Goal: Navigation & Orientation: Find specific page/section

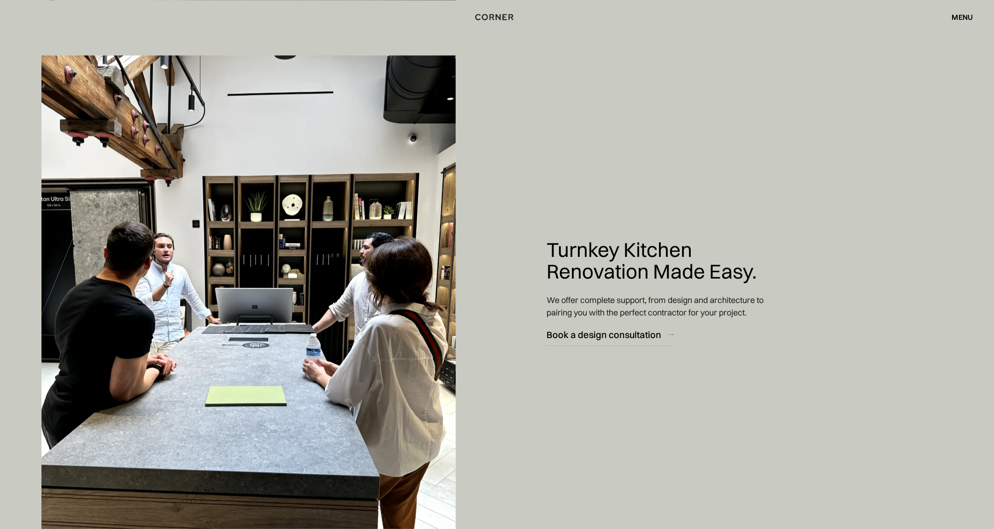
scroll to position [5416, 0]
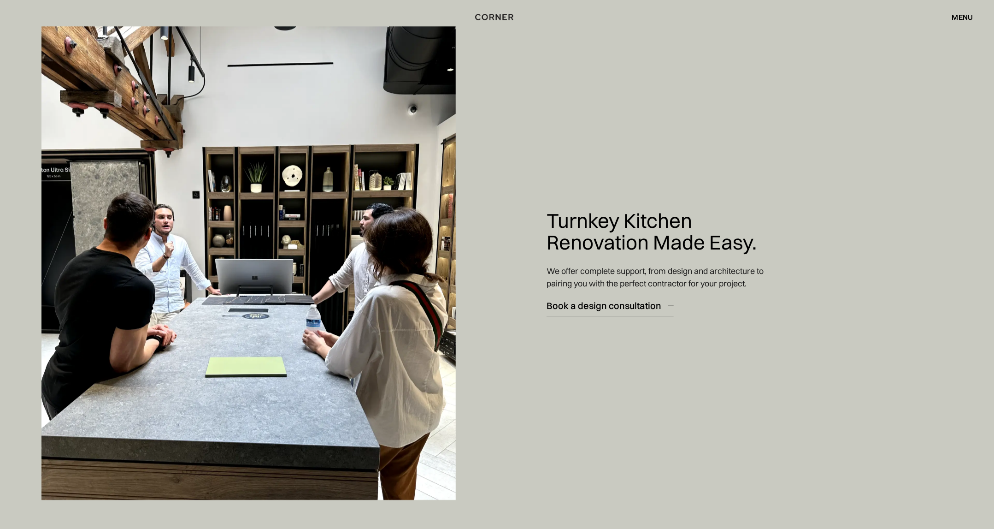
click at [511, 362] on div "Turnkey Kitchen Renovation Made Easy. We offer complete support, from design an…" at bounding box center [665, 263] width 324 height 529
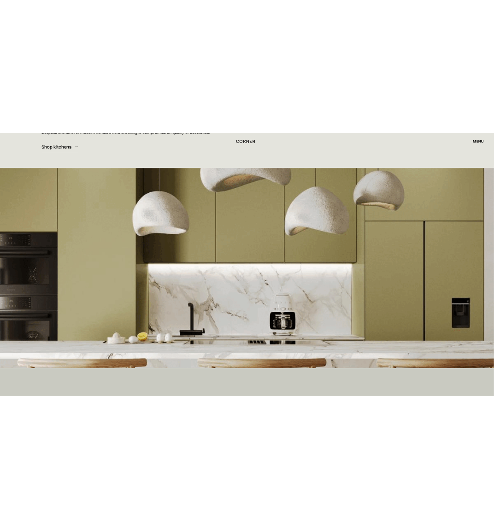
scroll to position [0, 0]
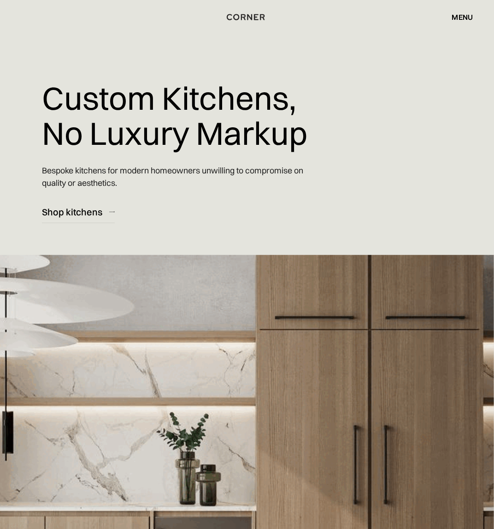
click at [459, 17] on div "menu" at bounding box center [462, 16] width 21 height 7
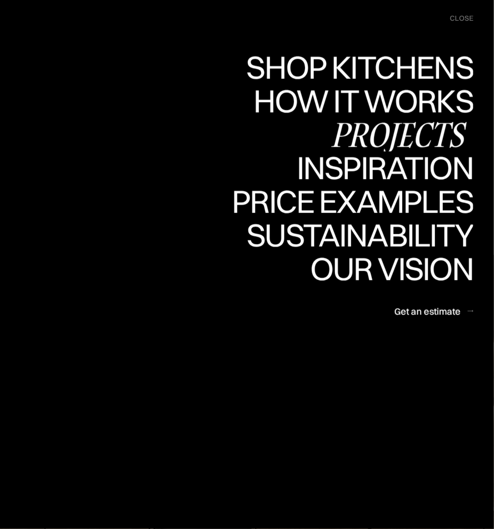
click at [393, 143] on div "Projects" at bounding box center [398, 134] width 149 height 32
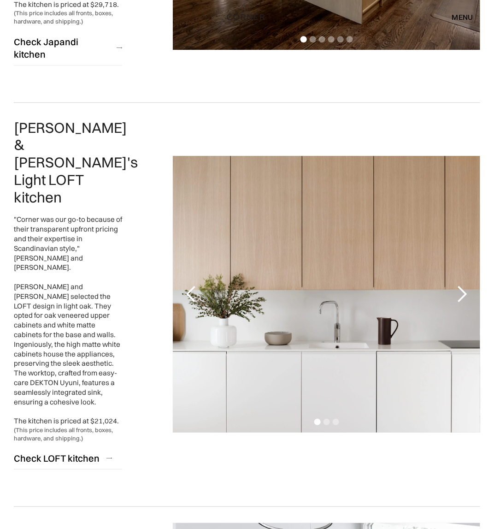
scroll to position [691, 0]
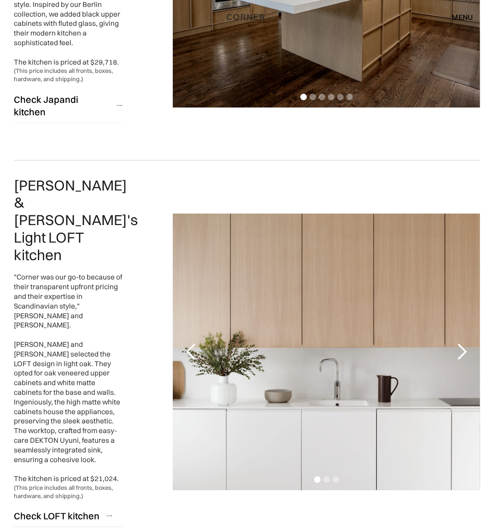
click at [461, 342] on div "next slide" at bounding box center [462, 351] width 18 height 18
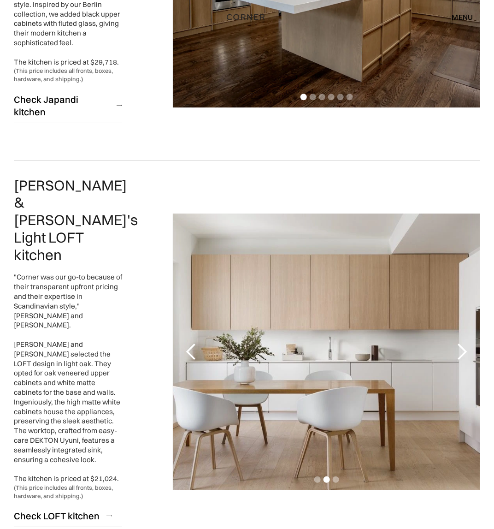
click at [461, 342] on div "next slide" at bounding box center [462, 351] width 18 height 18
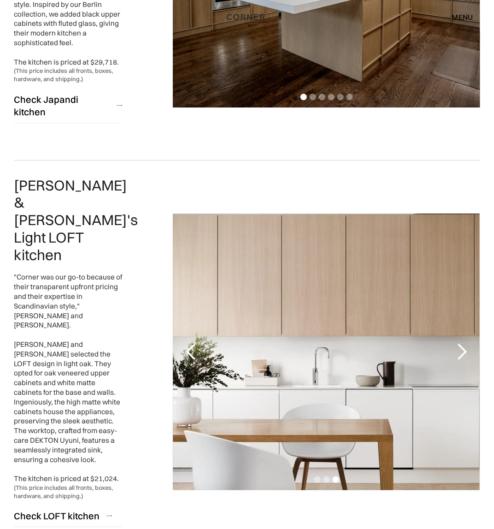
click at [461, 342] on div "next slide" at bounding box center [462, 351] width 18 height 18
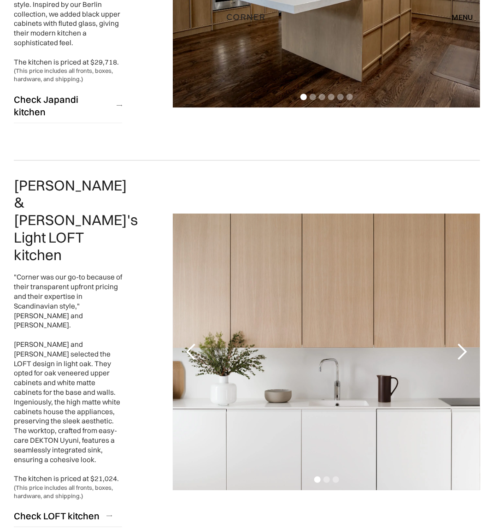
click at [461, 342] on div "next slide" at bounding box center [462, 351] width 18 height 18
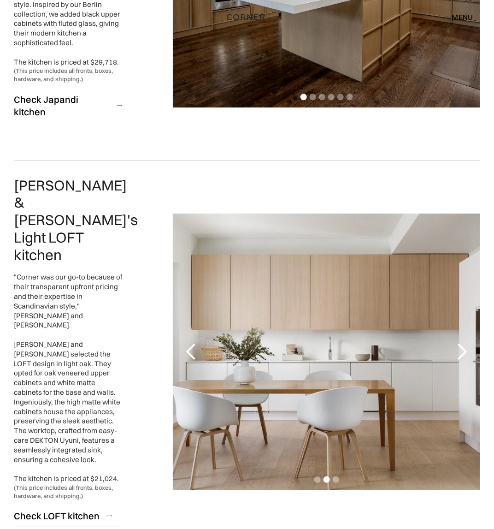
click at [461, 342] on div "next slide" at bounding box center [462, 351] width 18 height 18
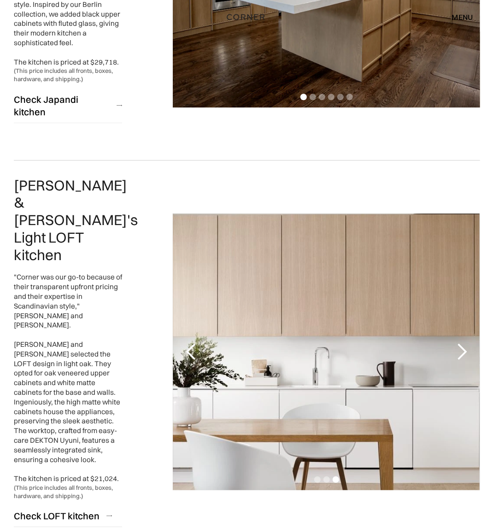
click at [461, 342] on div "next slide" at bounding box center [462, 351] width 18 height 18
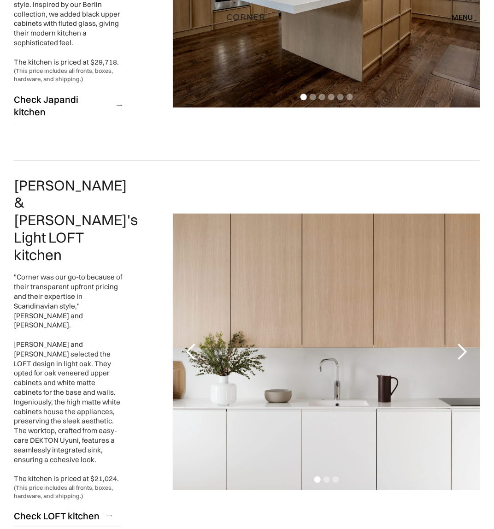
click at [461, 342] on div "next slide" at bounding box center [462, 351] width 18 height 18
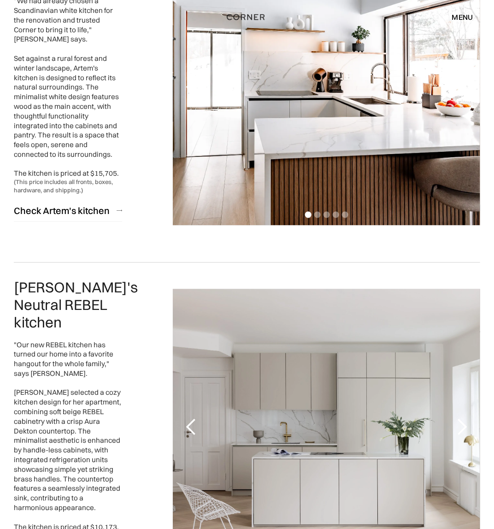
scroll to position [1325, 0]
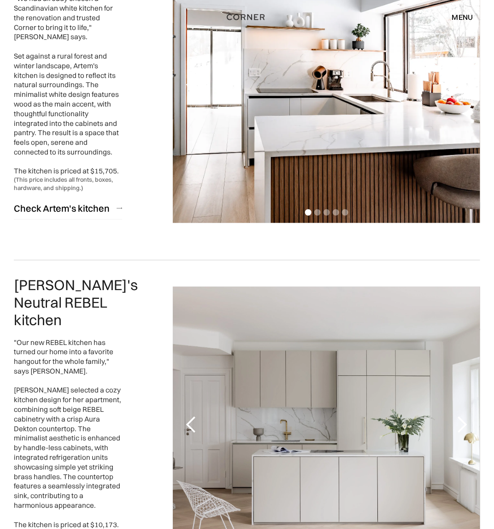
click at [464, 416] on div "next slide" at bounding box center [462, 425] width 18 height 18
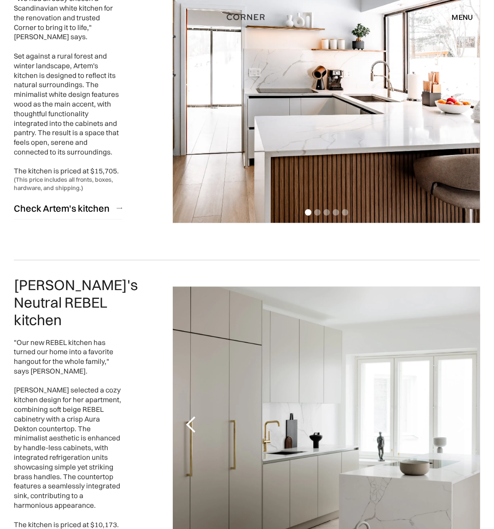
click at [464, 416] on div "next slide" at bounding box center [462, 425] width 18 height 18
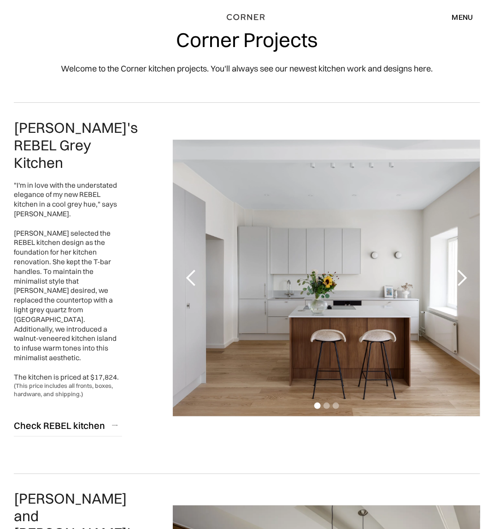
scroll to position [0, 0]
